Goal: Transaction & Acquisition: Purchase product/service

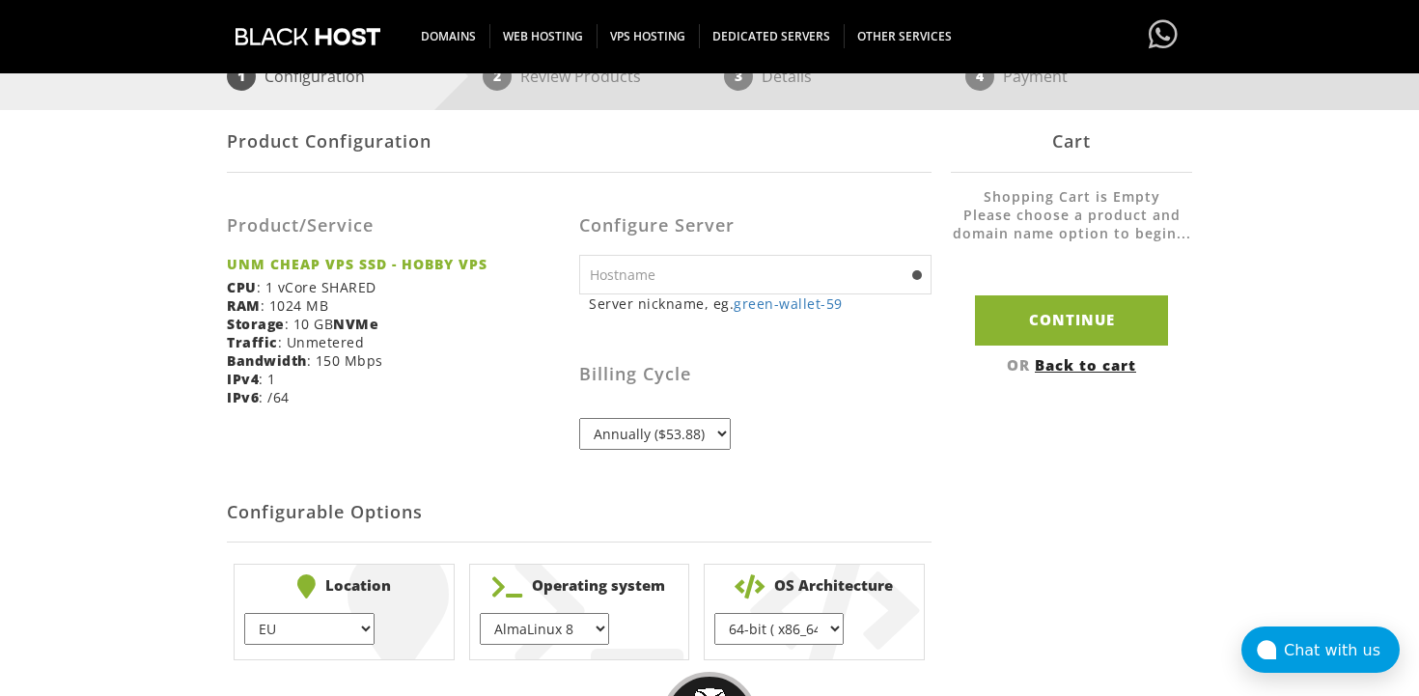
scroll to position [261, 0]
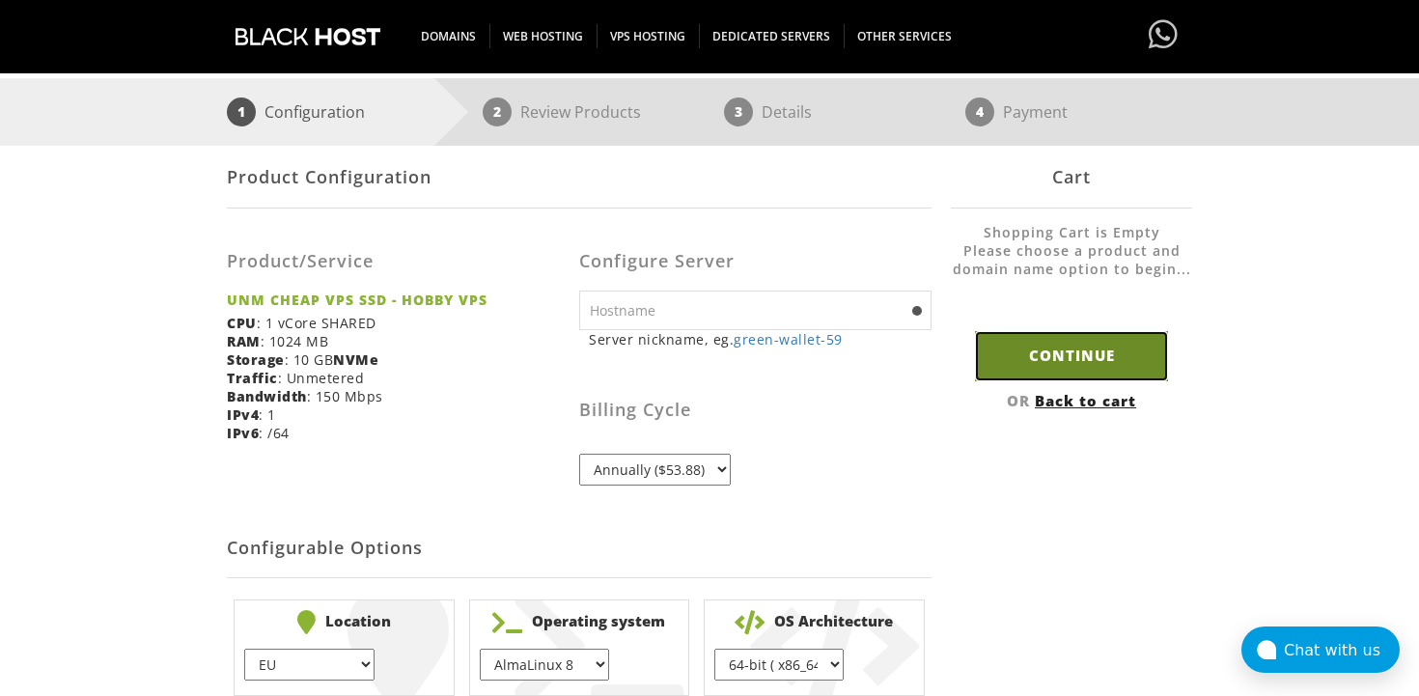
click at [1041, 354] on input "Continue" at bounding box center [1071, 355] width 193 height 49
type input "green-wallet-59"
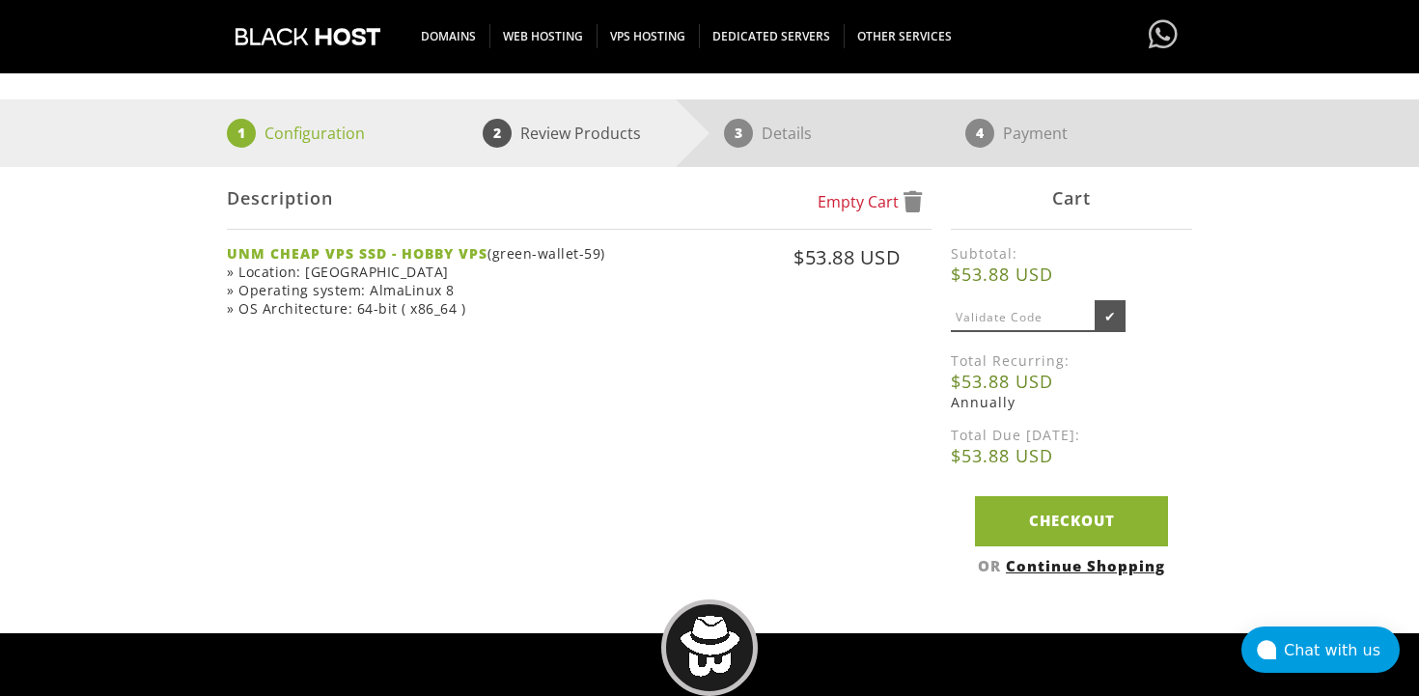
scroll to position [285, 0]
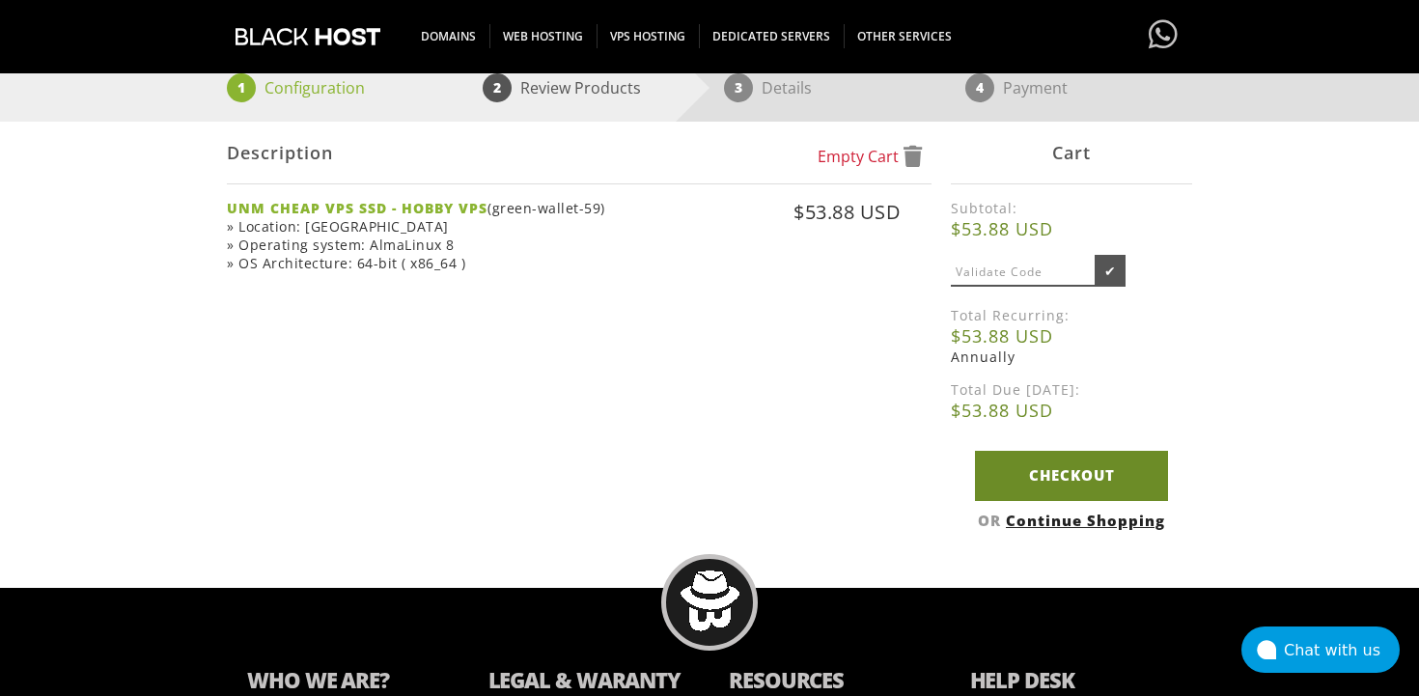
click at [1049, 485] on link "Checkout" at bounding box center [1071, 475] width 193 height 49
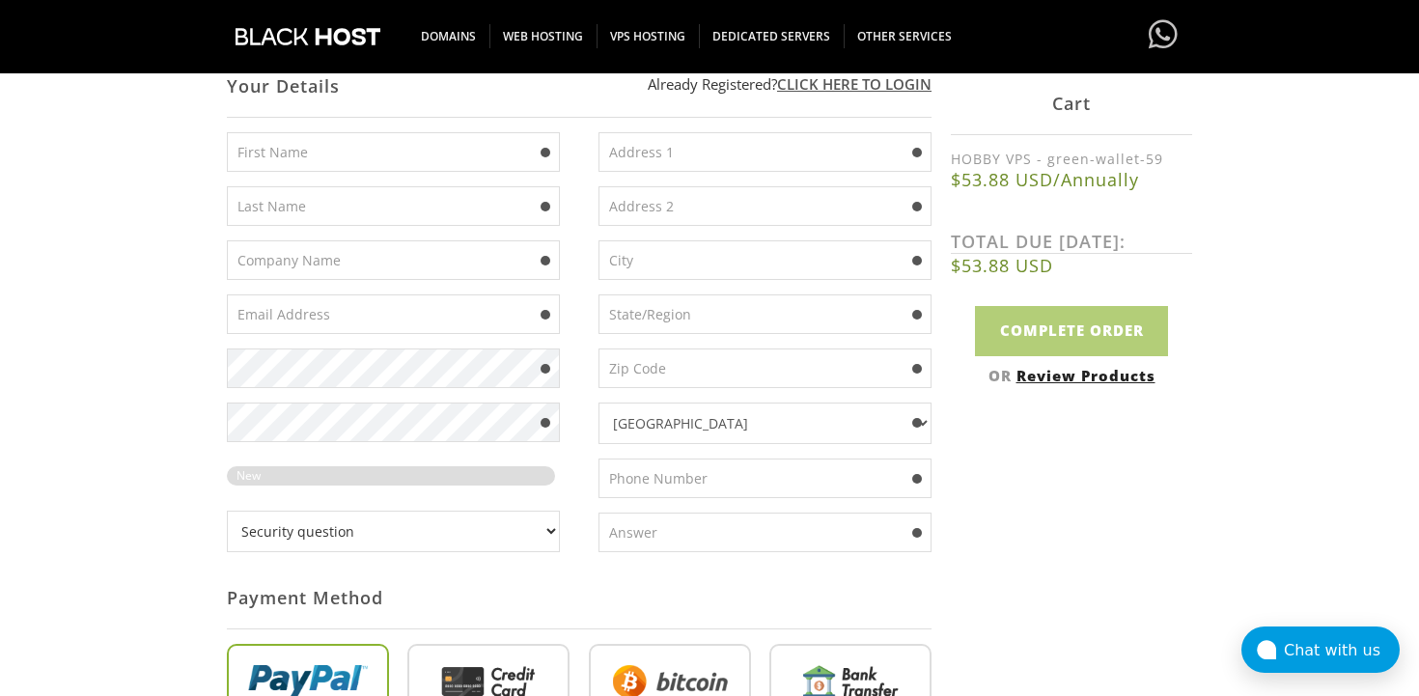
scroll to position [547, 0]
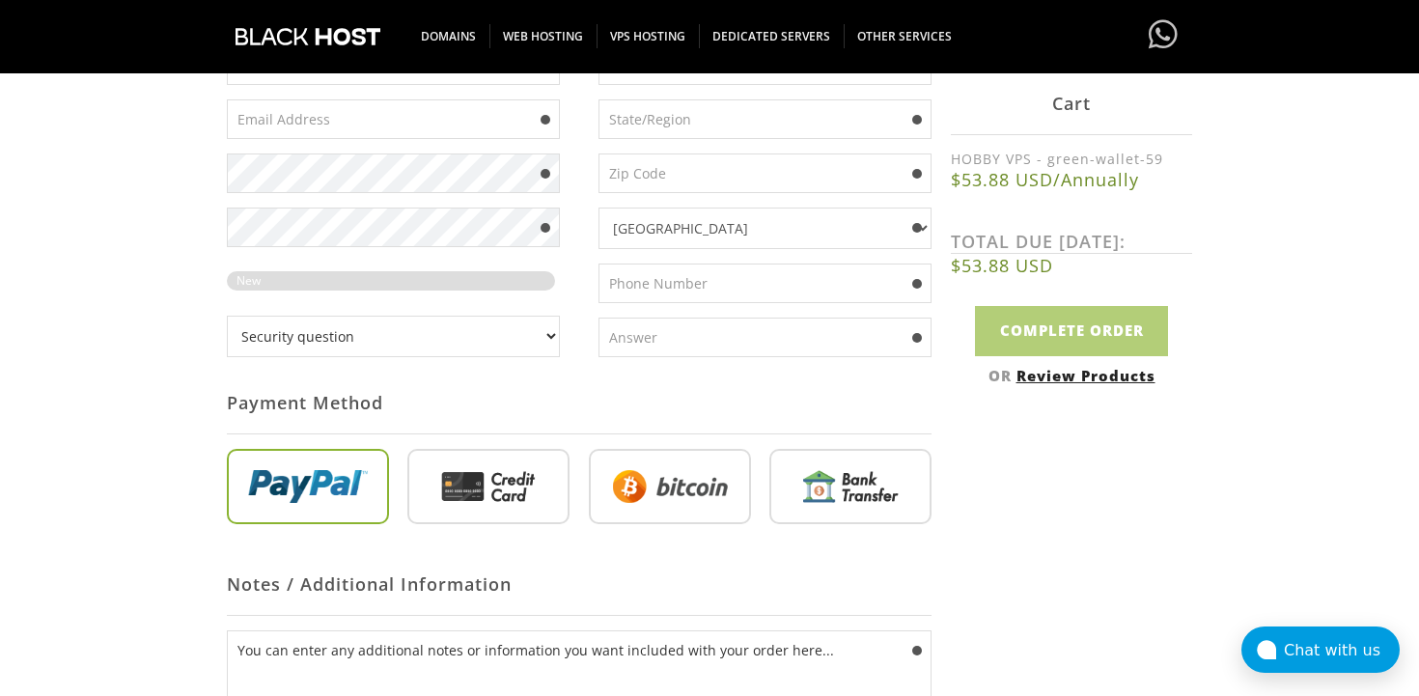
click at [706, 481] on input "radio" at bounding box center [670, 490] width 162 height 75
radio input "true"
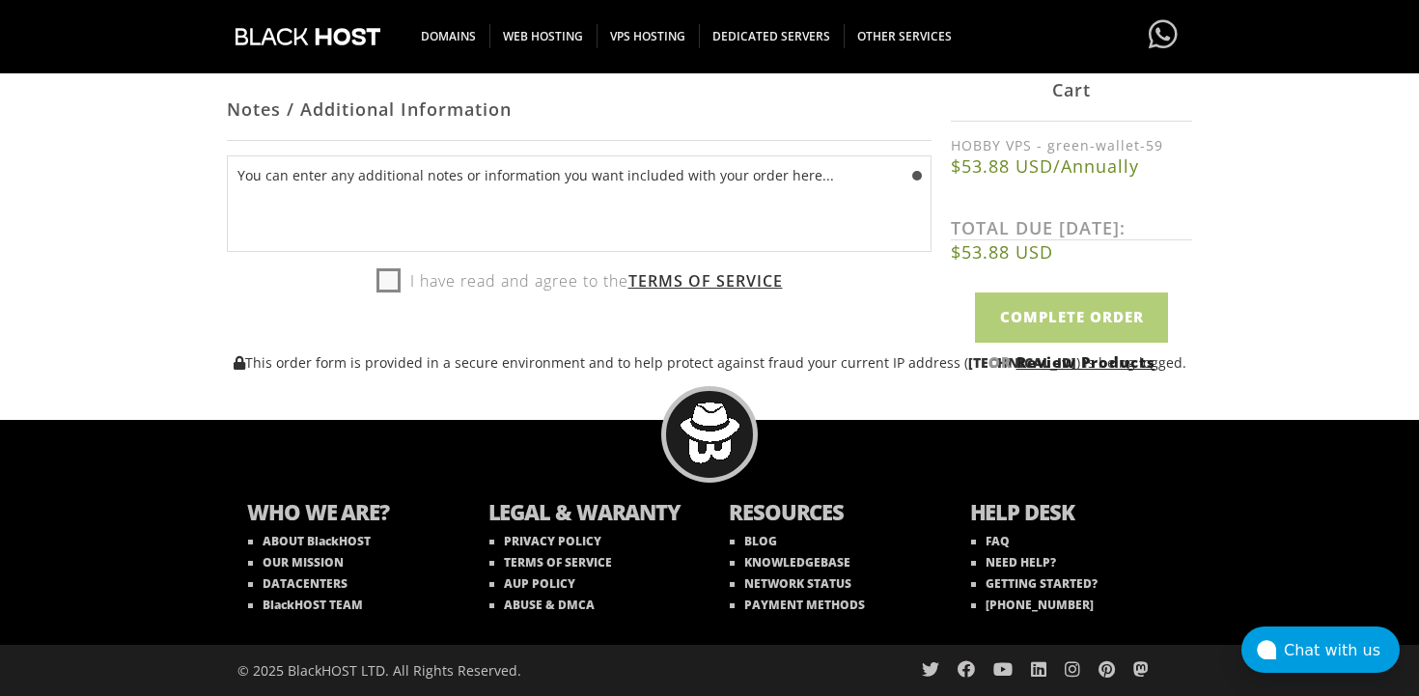
scroll to position [0, 0]
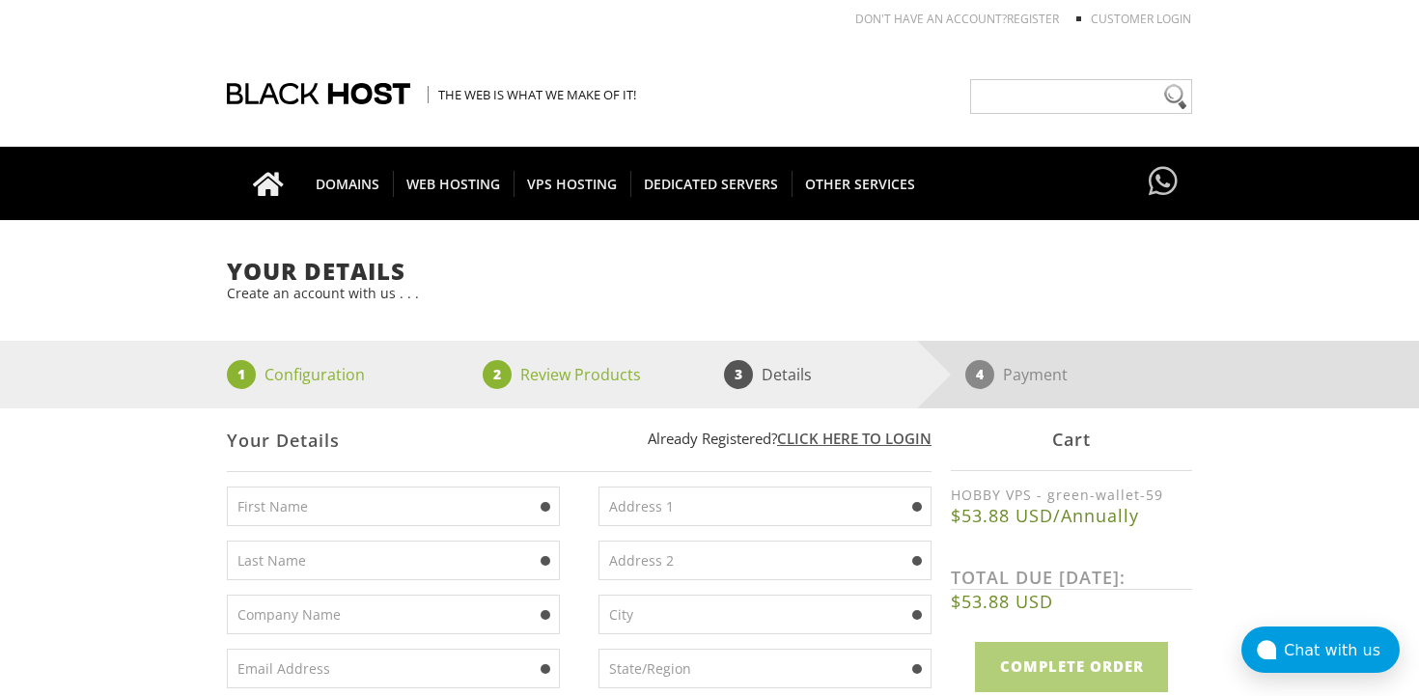
click at [294, 83] on div at bounding box center [323, 93] width 193 height 101
